Goal: Find specific page/section: Find specific page/section

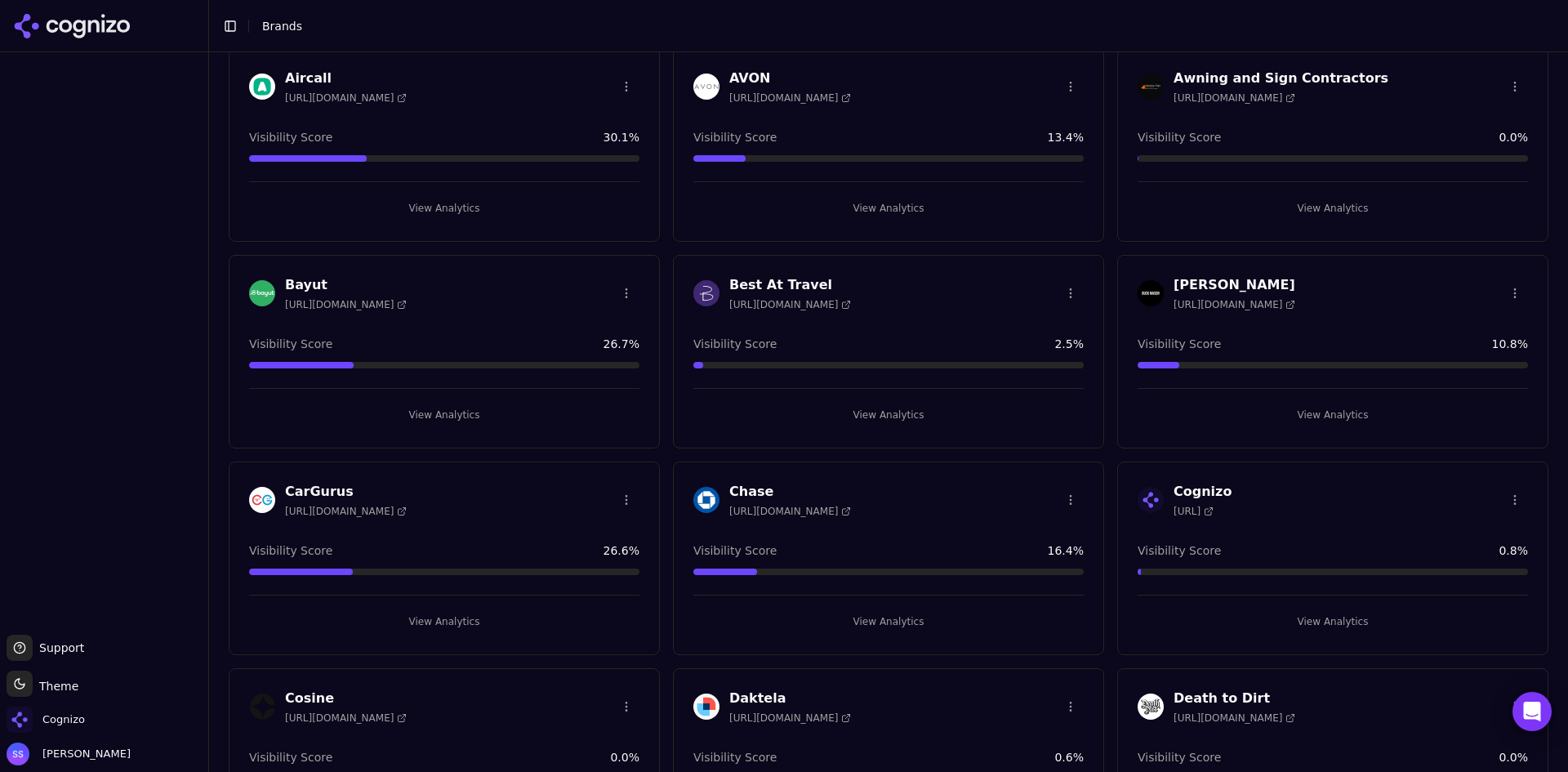
scroll to position [81, 0]
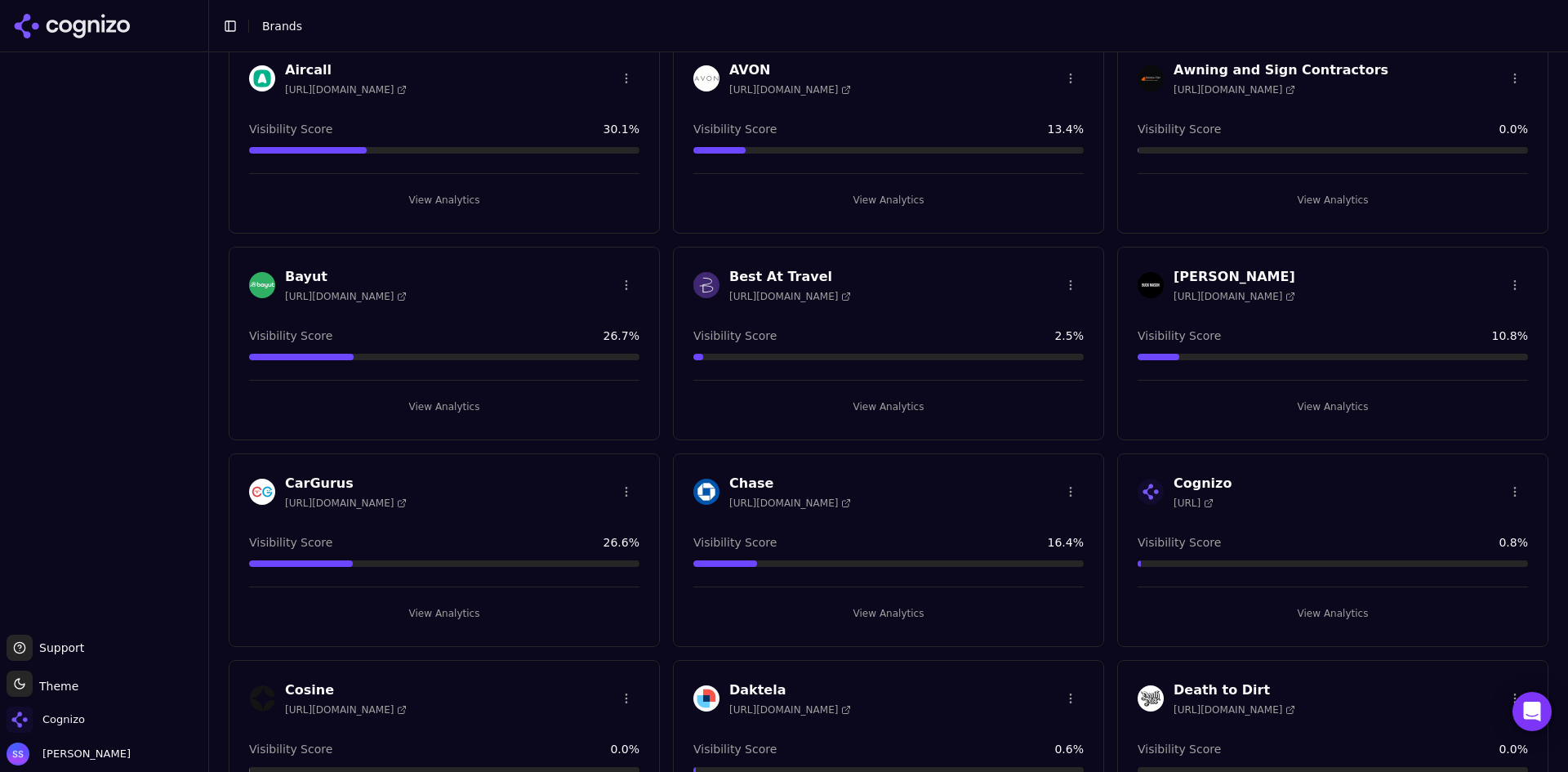
click at [1309, 602] on button "View Analytics" at bounding box center [1333, 614] width 390 height 26
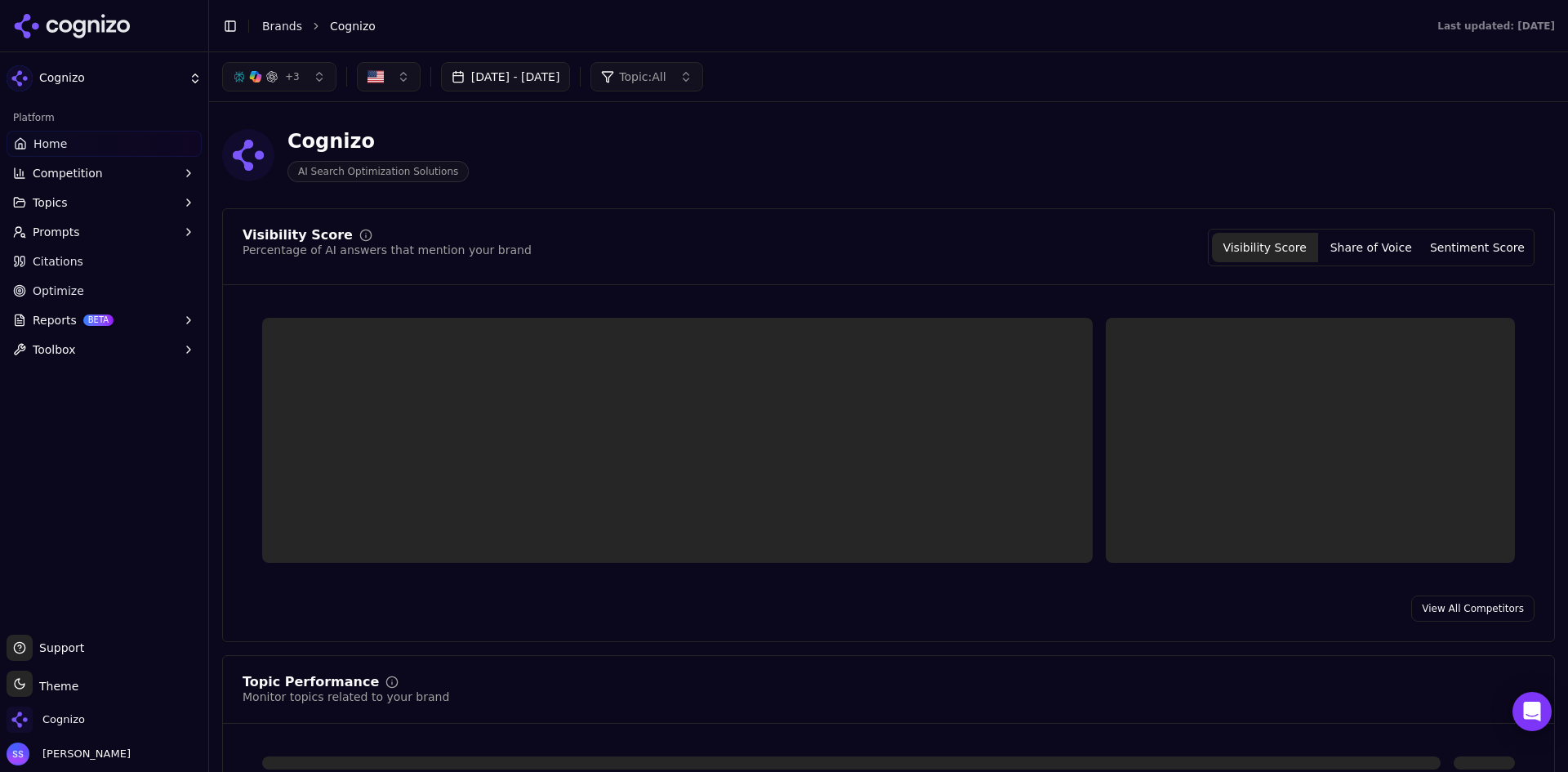
click at [73, 322] on button "Reports BETA" at bounding box center [103, 320] width 195 height 26
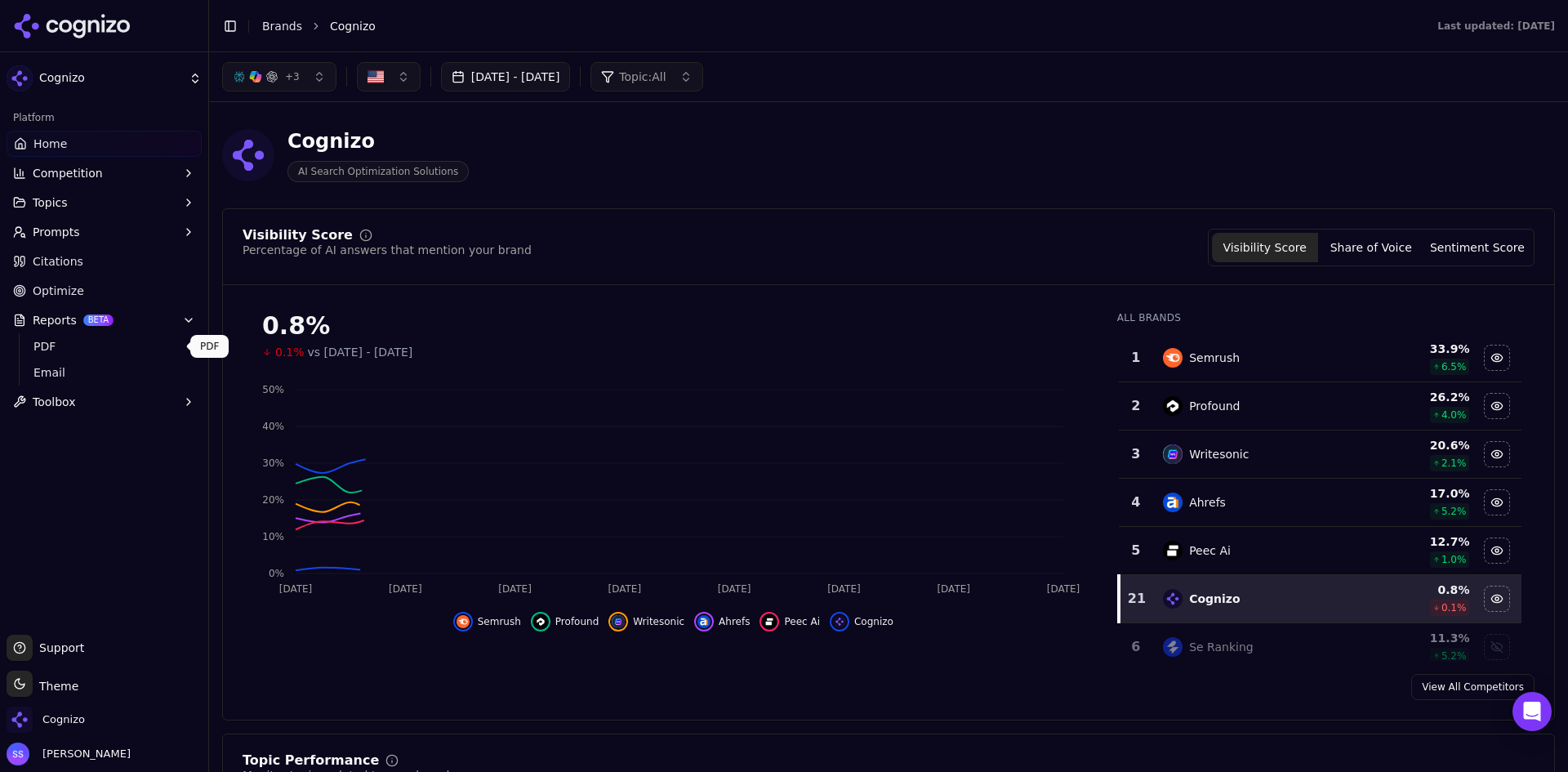
click at [75, 347] on span "PDF" at bounding box center [104, 346] width 142 height 17
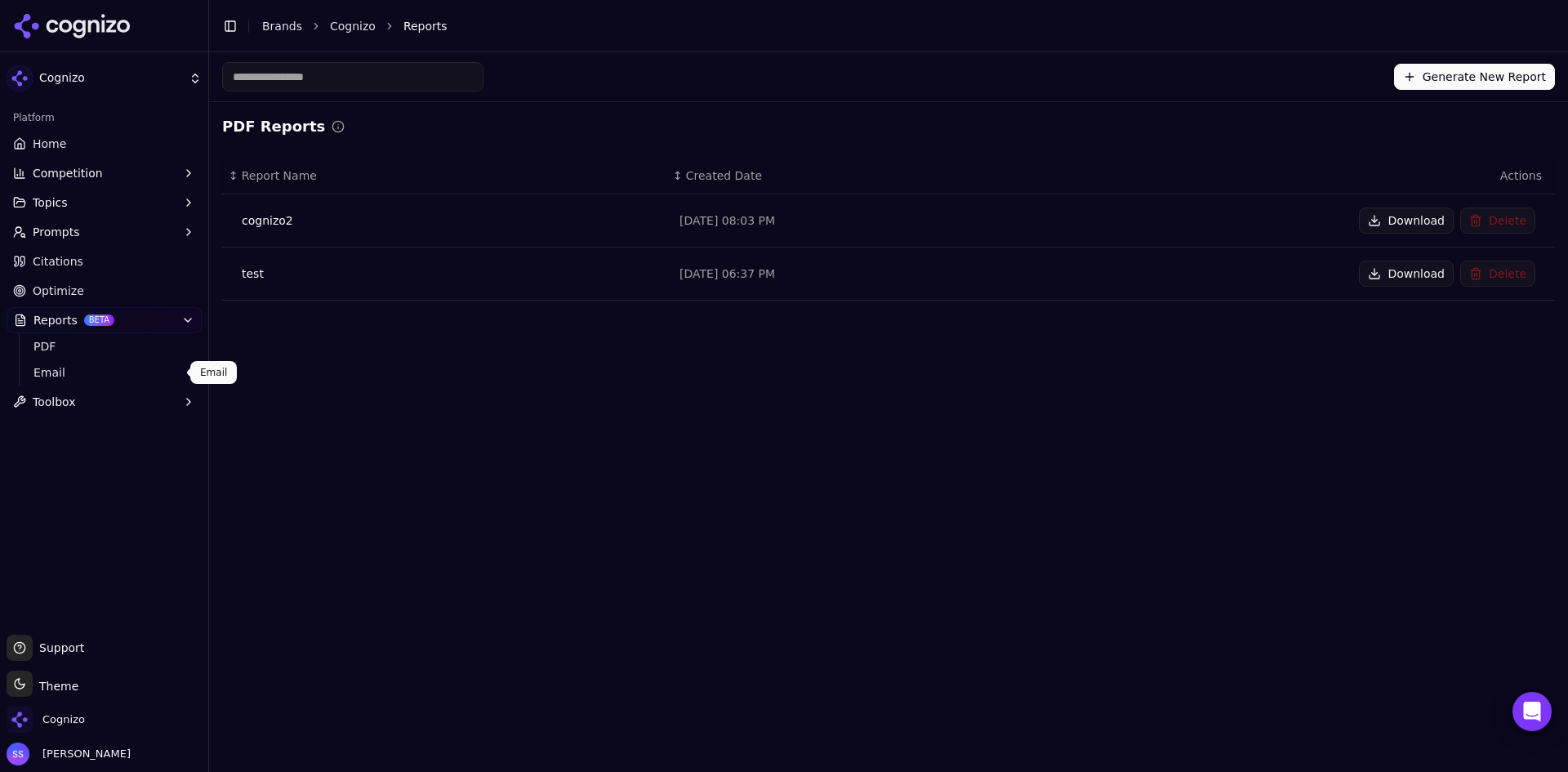
click at [67, 377] on span "Email" at bounding box center [104, 372] width 142 height 17
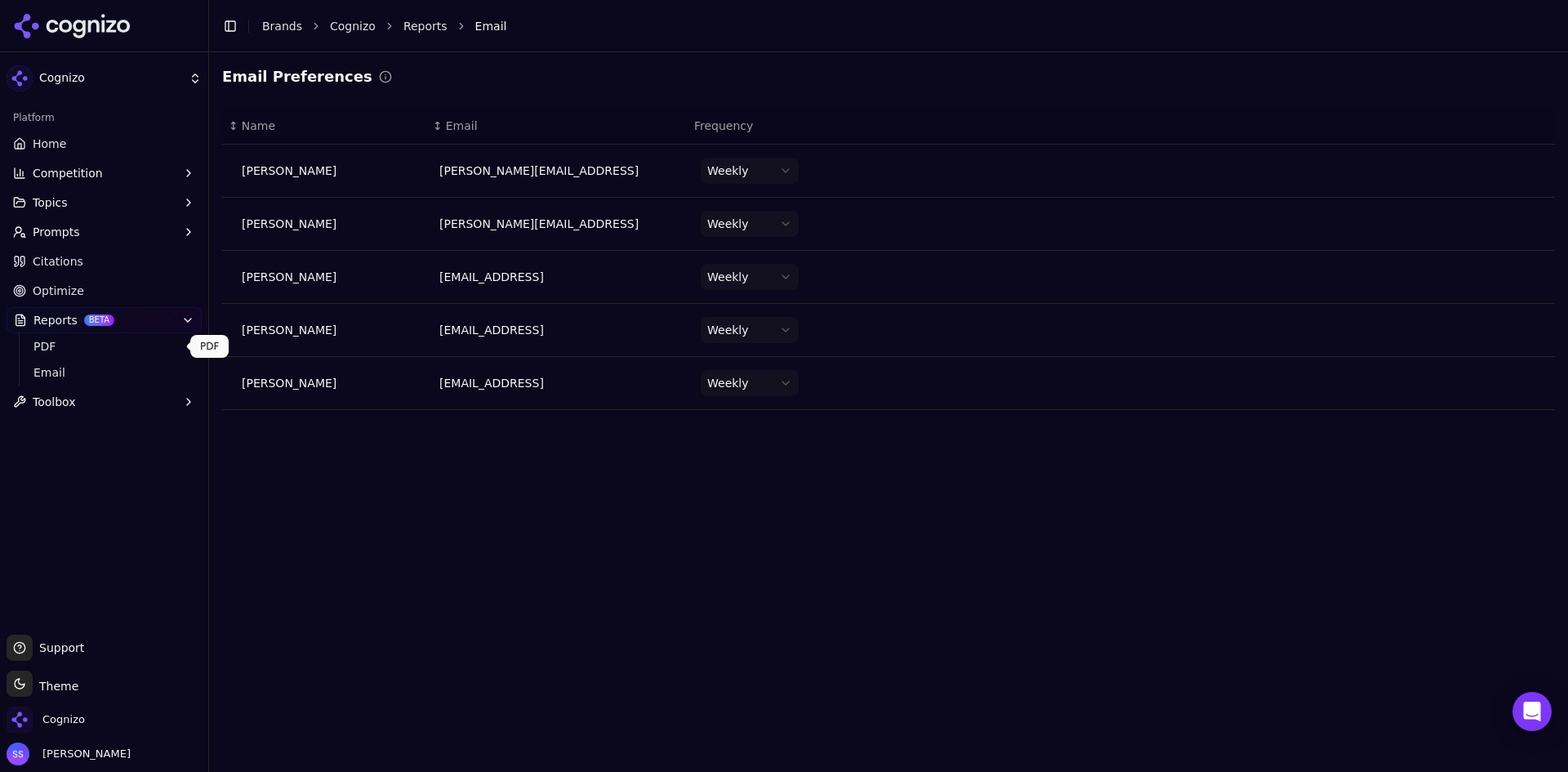
click at [62, 350] on span "PDF" at bounding box center [104, 346] width 142 height 17
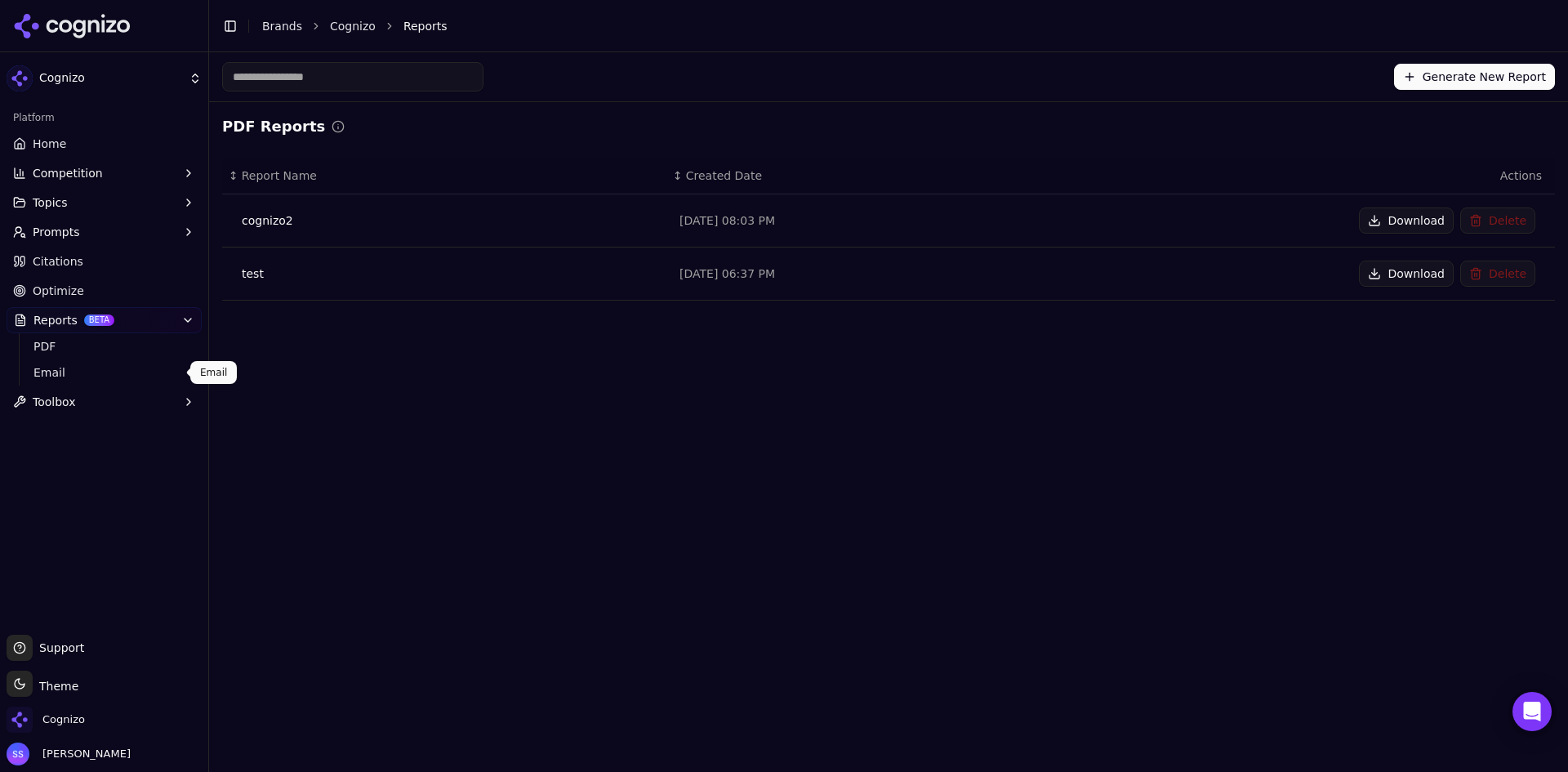
click at [70, 371] on span "Email" at bounding box center [104, 372] width 142 height 17
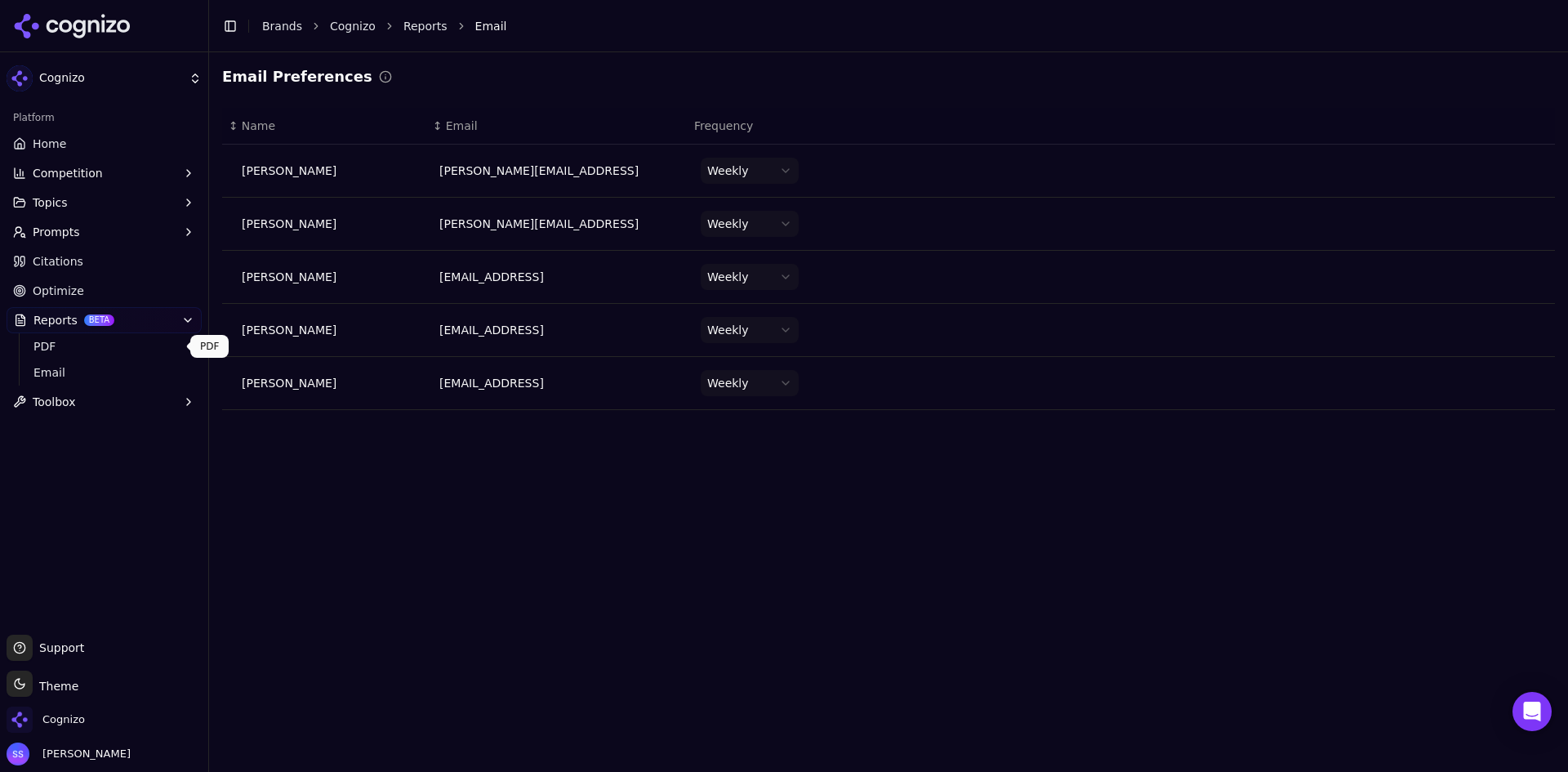
click at [67, 352] on span "PDF" at bounding box center [104, 346] width 142 height 17
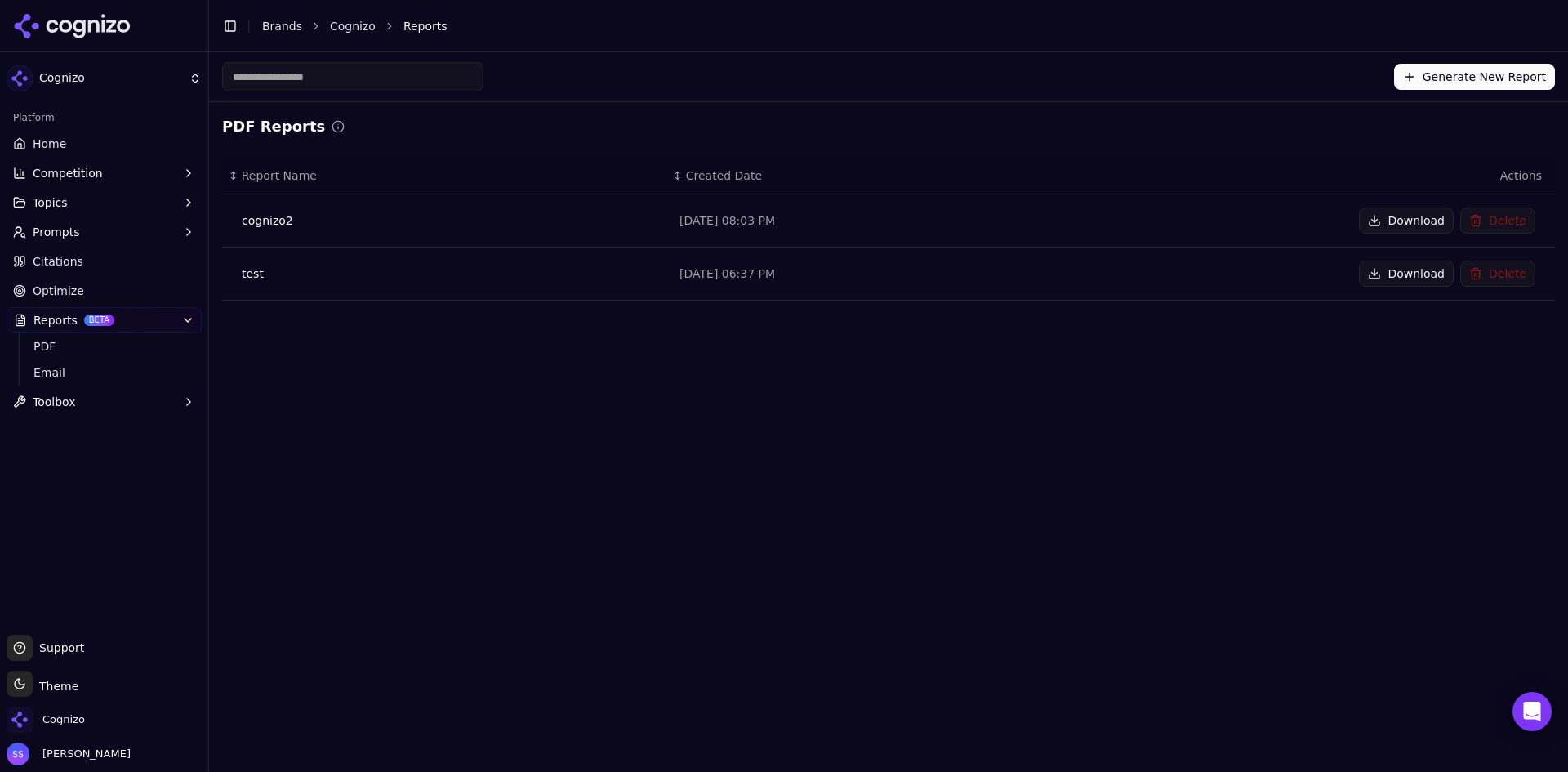
click at [109, 27] on icon at bounding box center [110, 25] width 10 height 12
